Goal: Task Accomplishment & Management: Manage account settings

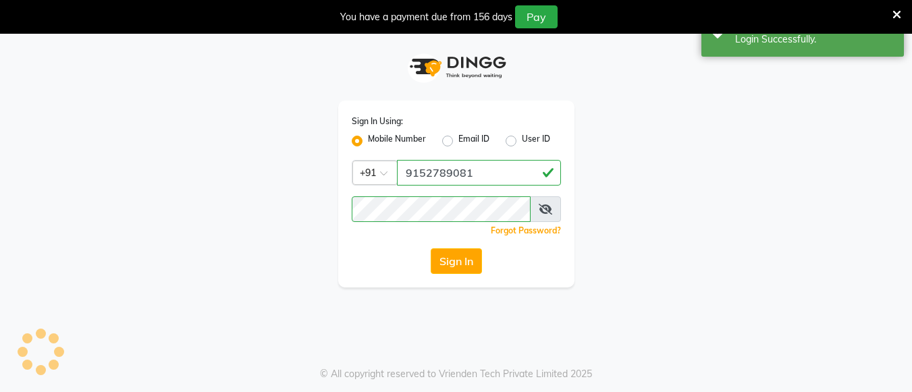
select select "service"
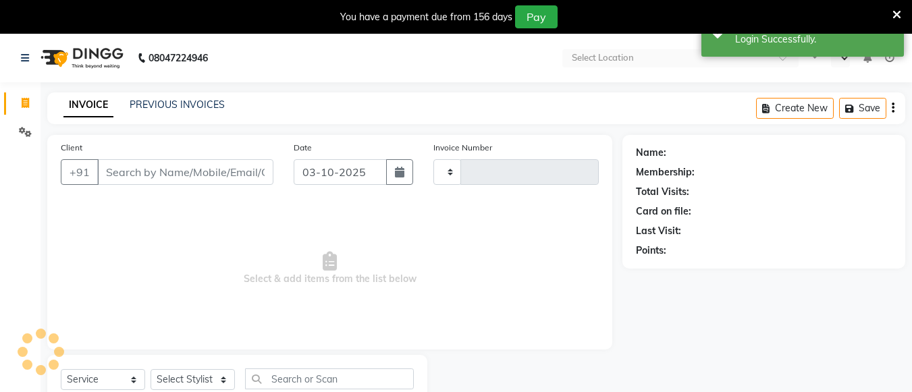
type input "0582"
select select "en"
select select "7824"
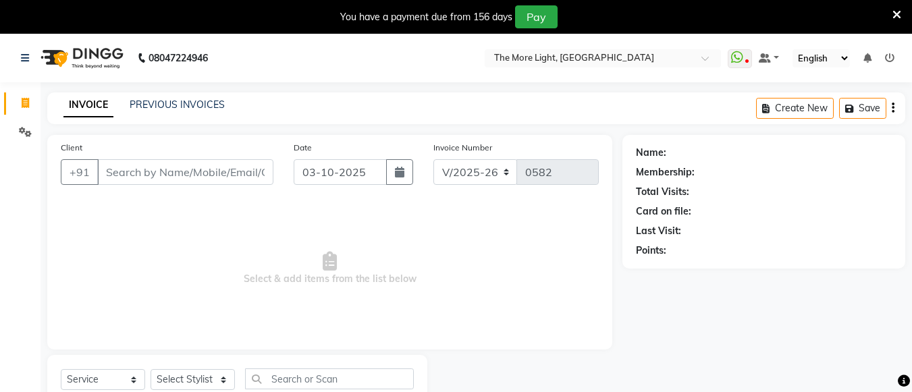
click at [897, 13] on icon at bounding box center [897, 15] width 9 height 12
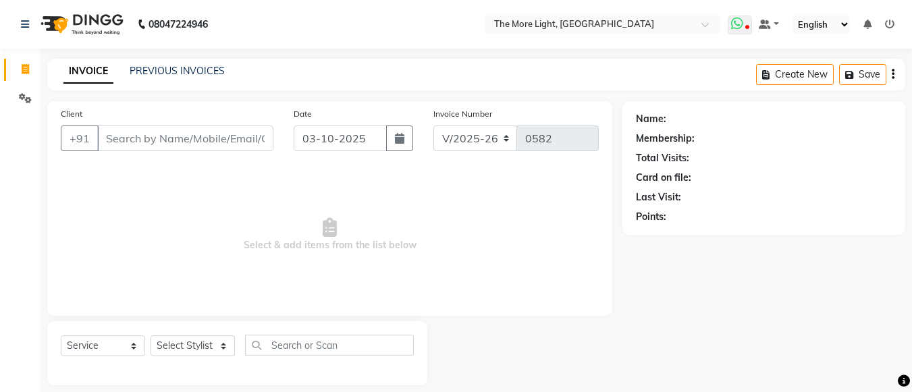
click at [736, 29] on icon at bounding box center [737, 24] width 12 height 14
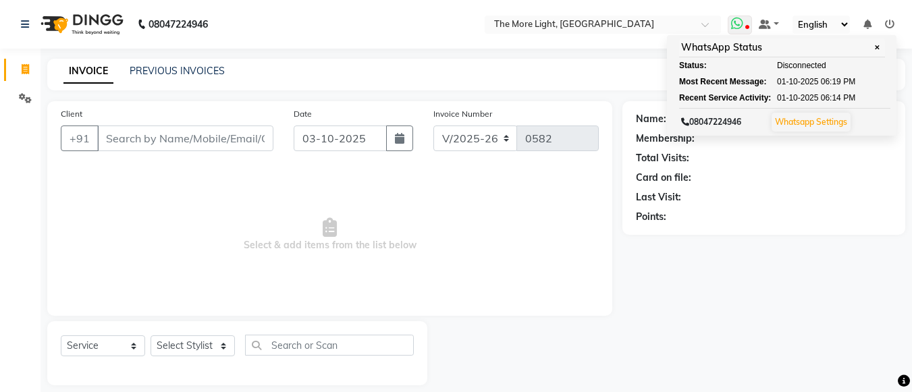
click at [730, 36] on div "WhatsApp Status ✕ Status: Disconnected Most Recent Message: [DATE] 06:19 PM Rec…" at bounding box center [782, 85] width 230 height 101
click at [737, 9] on nav "08047224946 Select Location × The More Light, [GEOGRAPHIC_DATA] West WhatsApp S…" at bounding box center [456, 24] width 912 height 49
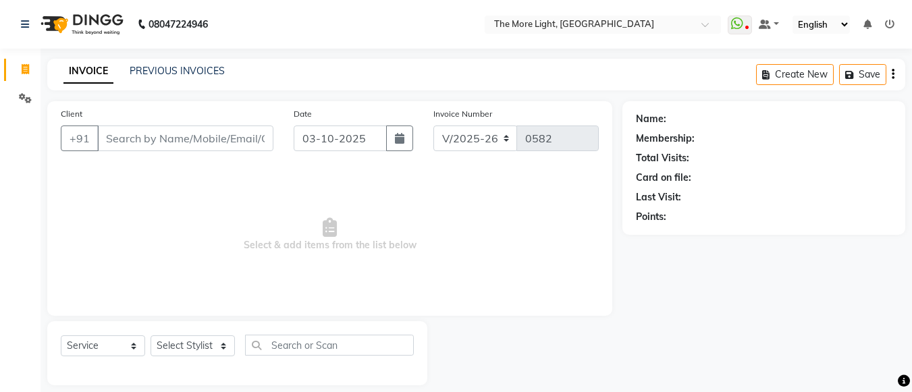
click at [738, 14] on nav "08047224946 Select Location × The More Light, [GEOGRAPHIC_DATA] West WhatsApp S…" at bounding box center [456, 24] width 912 height 49
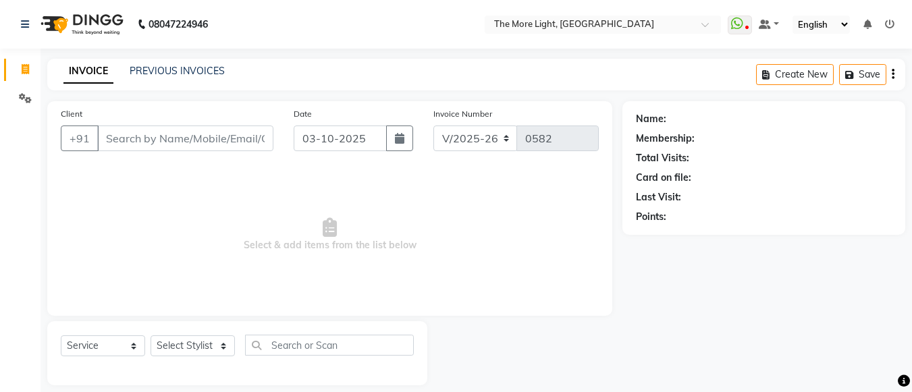
click at [738, 14] on nav "08047224946 Select Location × The More Light, [GEOGRAPHIC_DATA] West WhatsApp S…" at bounding box center [456, 24] width 912 height 49
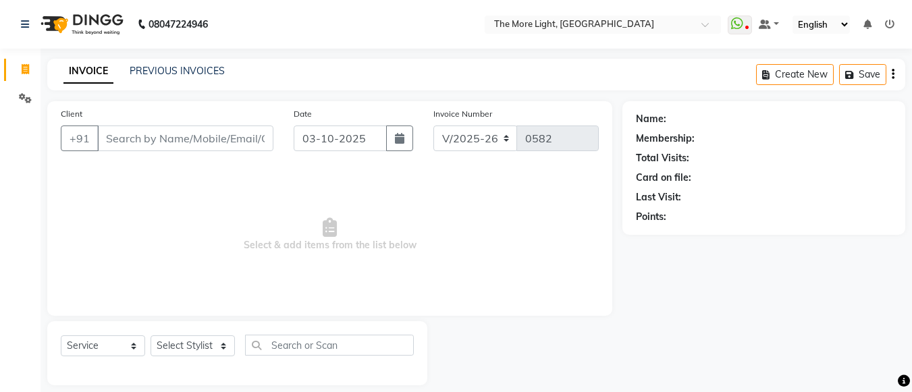
click at [738, 14] on nav "08047224946 Select Location × The More Light, [GEOGRAPHIC_DATA] West WhatsApp S…" at bounding box center [456, 24] width 912 height 49
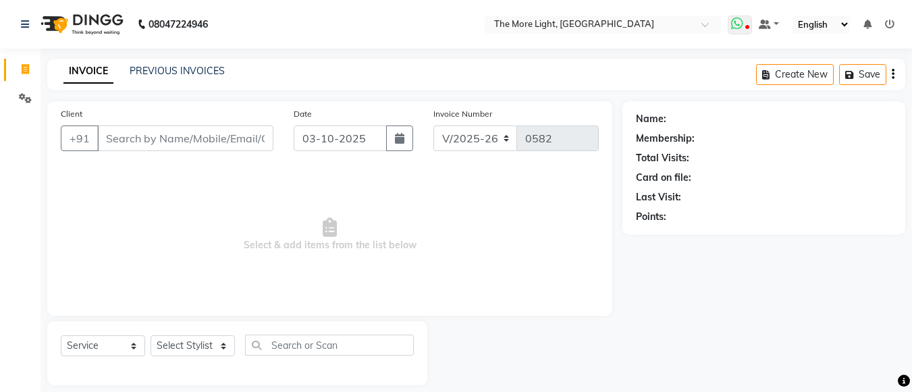
drag, startPoint x: 738, startPoint y: 14, endPoint x: 739, endPoint y: 20, distance: 6.8
click at [739, 20] on nav "08047224946 Select Location × The More Light, [GEOGRAPHIC_DATA] West WhatsApp S…" at bounding box center [456, 24] width 912 height 49
click at [739, 20] on icon at bounding box center [737, 24] width 12 height 14
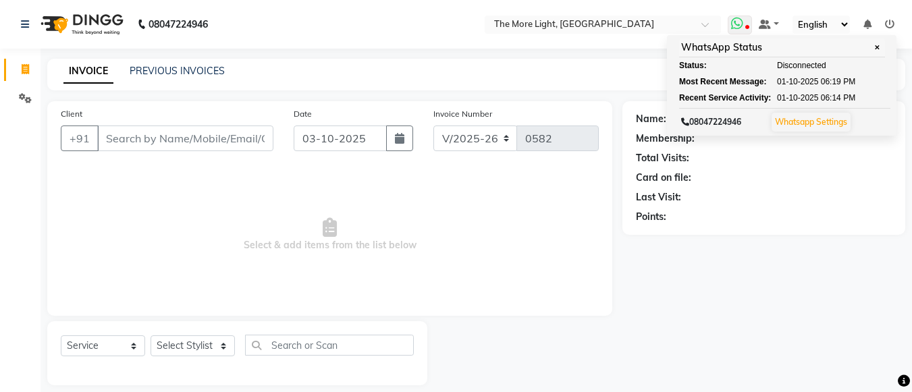
click at [739, 20] on icon at bounding box center [737, 24] width 12 height 14
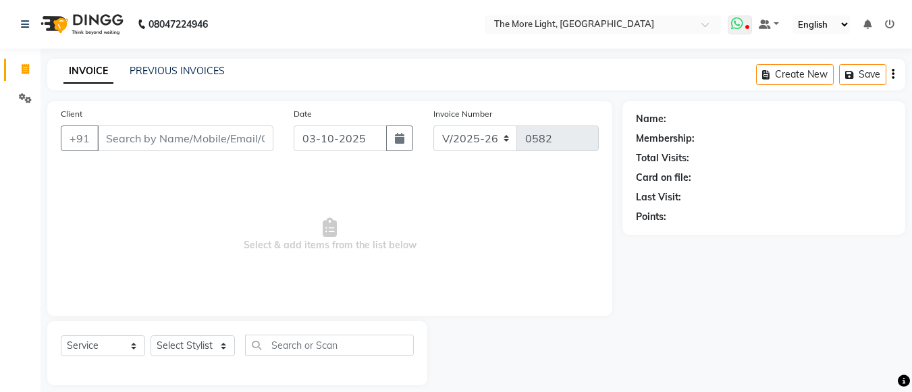
click at [739, 20] on icon at bounding box center [737, 24] width 12 height 14
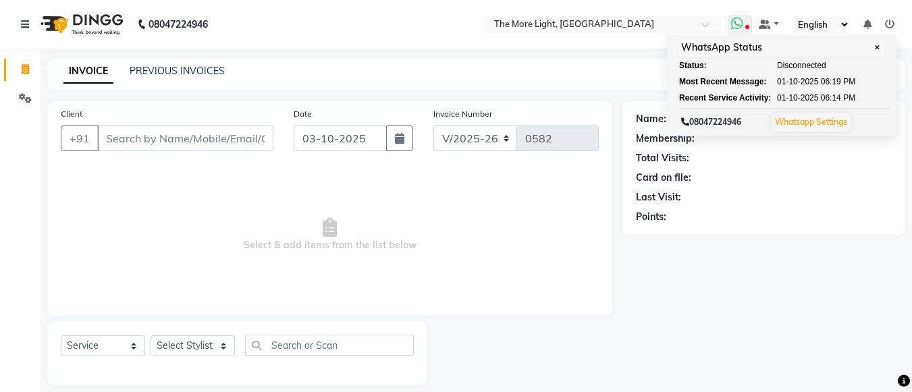
click at [815, 124] on link "Whatsapp Settings" at bounding box center [811, 122] width 72 height 10
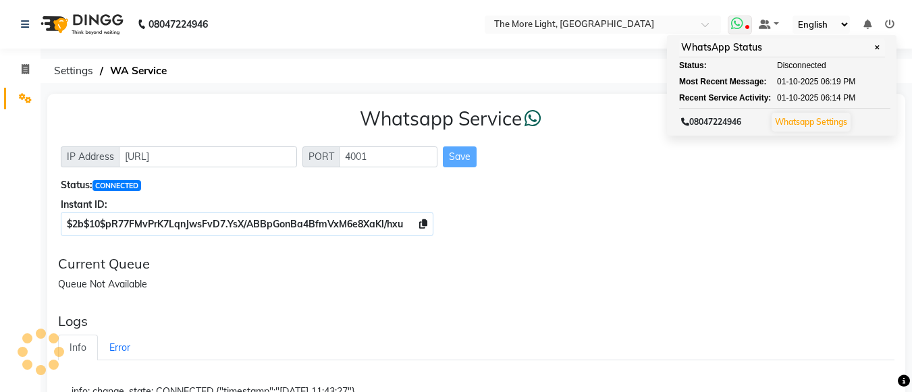
click at [815, 124] on link "Whatsapp Settings" at bounding box center [811, 122] width 72 height 10
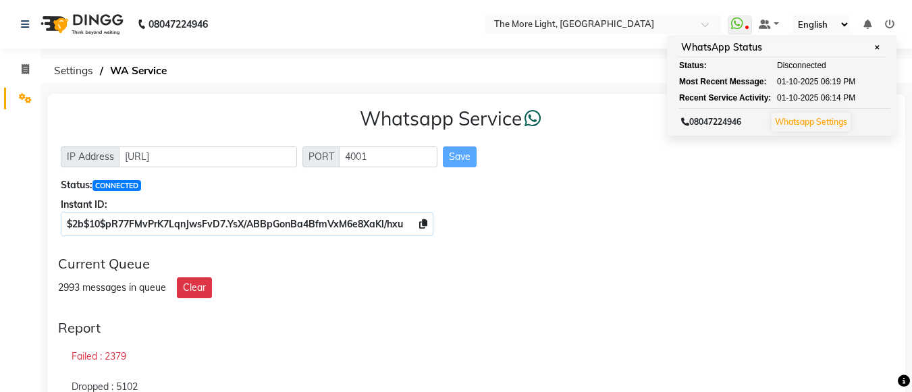
click at [534, 180] on div "Status: CONNECTED" at bounding box center [476, 185] width 831 height 14
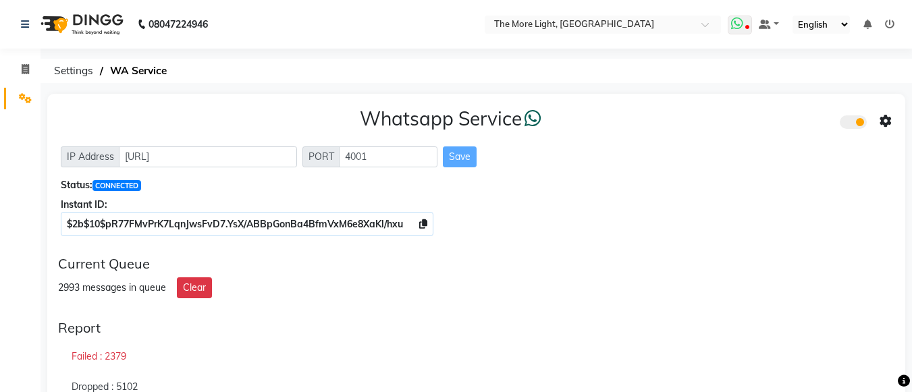
click at [735, 20] on icon at bounding box center [737, 24] width 12 height 14
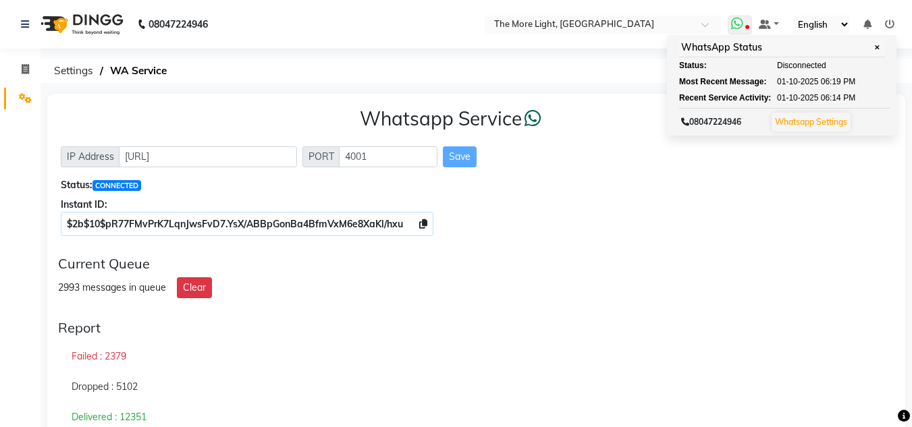
click at [739, 29] on icon at bounding box center [737, 24] width 12 height 14
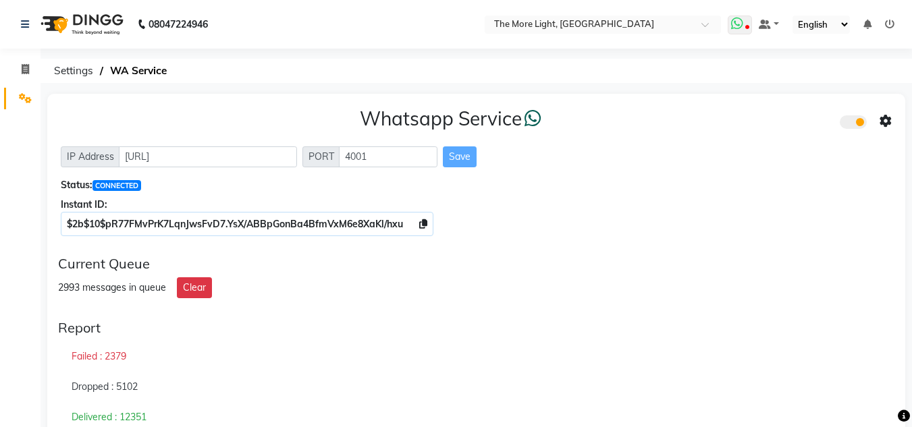
click at [739, 29] on icon at bounding box center [737, 24] width 12 height 14
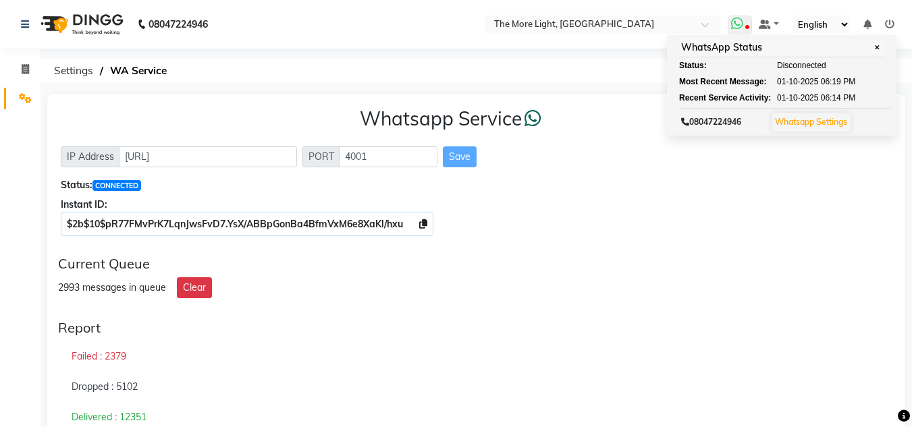
click at [739, 29] on icon at bounding box center [737, 24] width 12 height 14
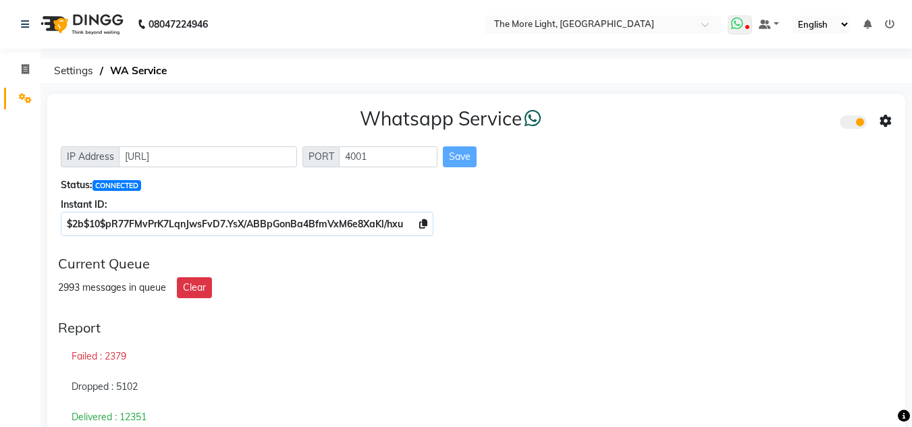
click at [739, 29] on icon at bounding box center [737, 24] width 12 height 14
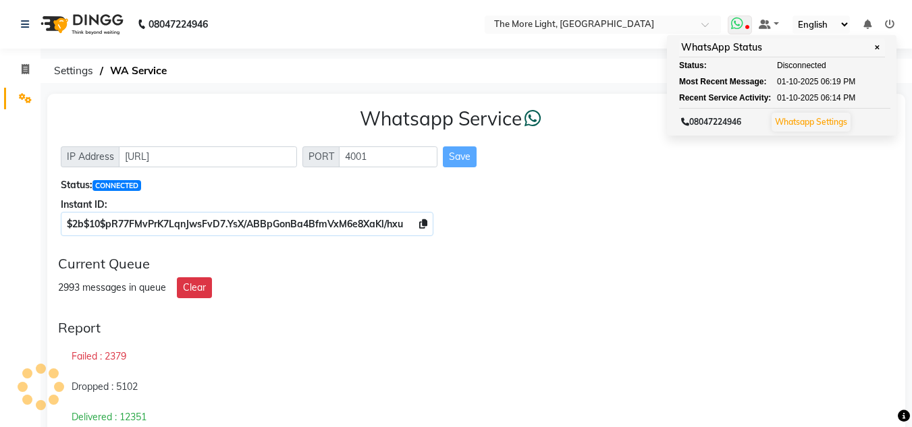
click at [746, 27] on span at bounding box center [740, 25] width 24 height 19
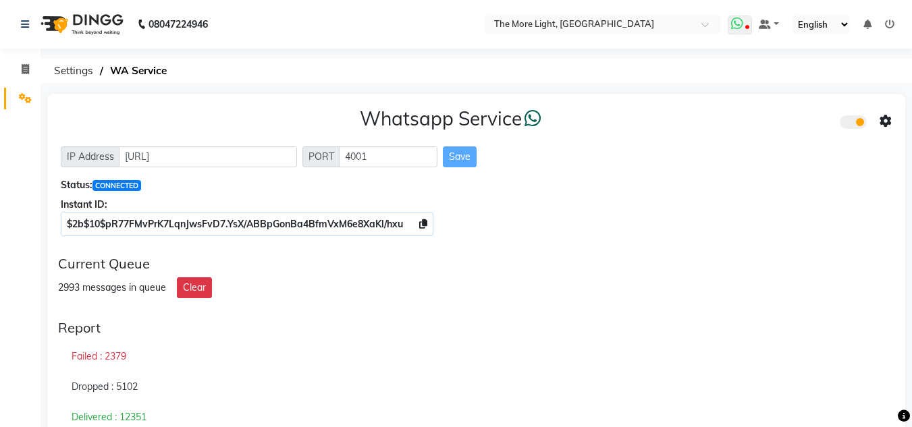
click at [746, 27] on span at bounding box center [740, 25] width 24 height 19
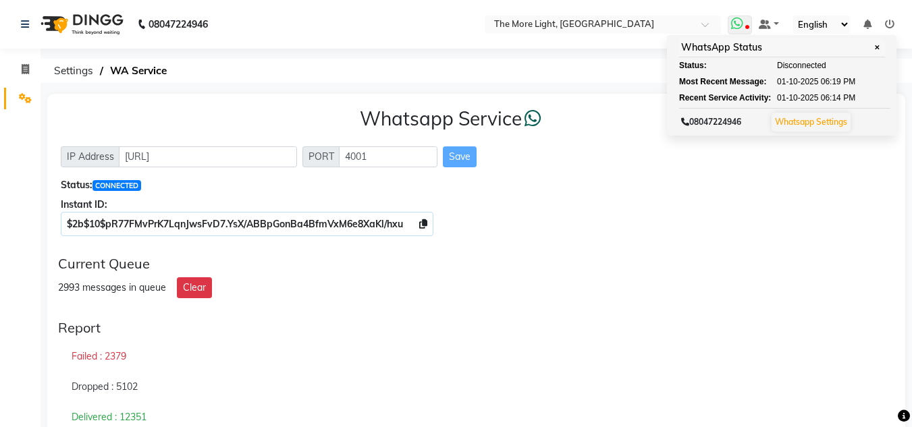
click at [880, 47] on span "✕" at bounding box center [877, 48] width 12 height 10
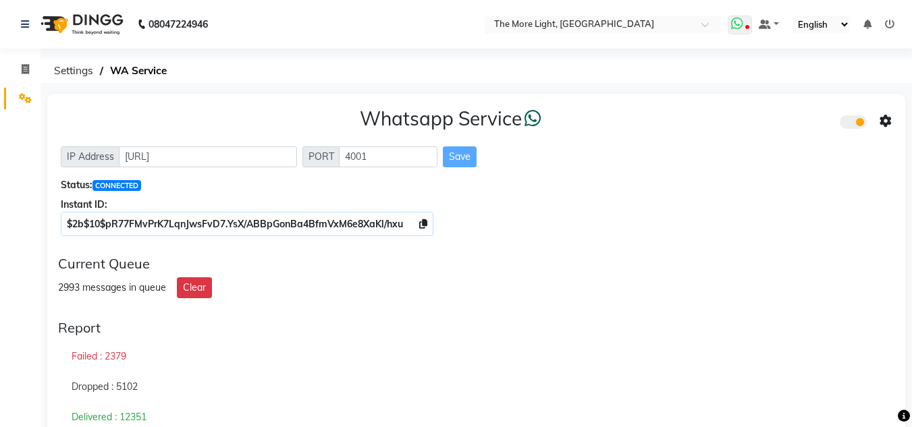
click at [739, 25] on icon at bounding box center [737, 24] width 12 height 14
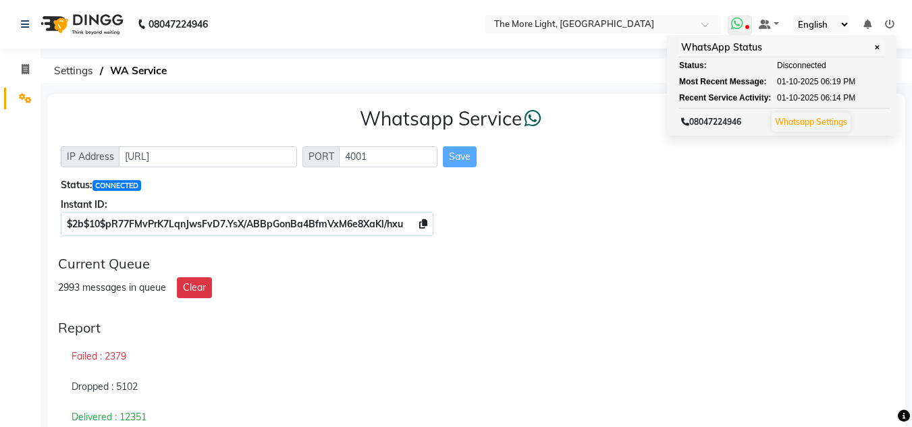
click at [881, 45] on span "✕" at bounding box center [877, 48] width 12 height 10
